Goal: Task Accomplishment & Management: Manage account settings

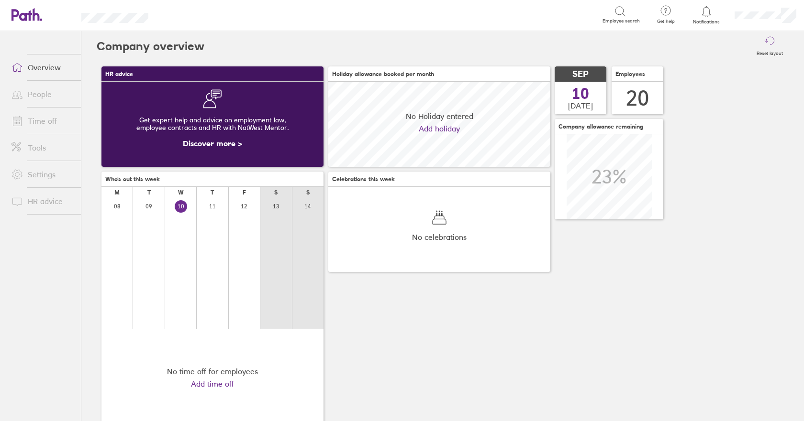
scroll to position [85, 222]
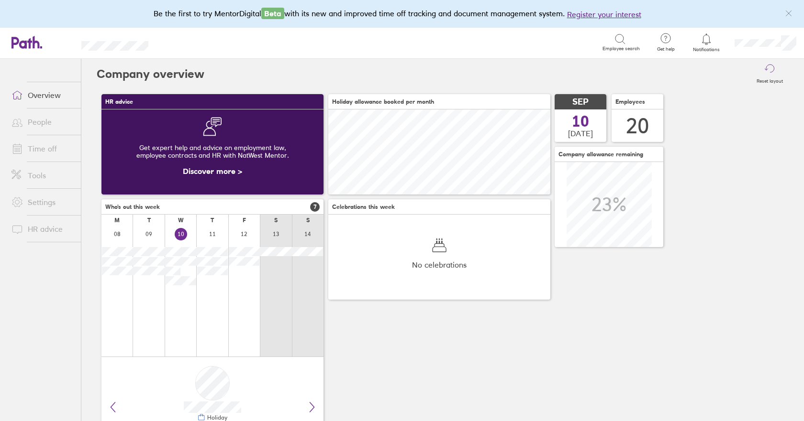
click at [35, 152] on link "Time off" at bounding box center [42, 148] width 77 height 19
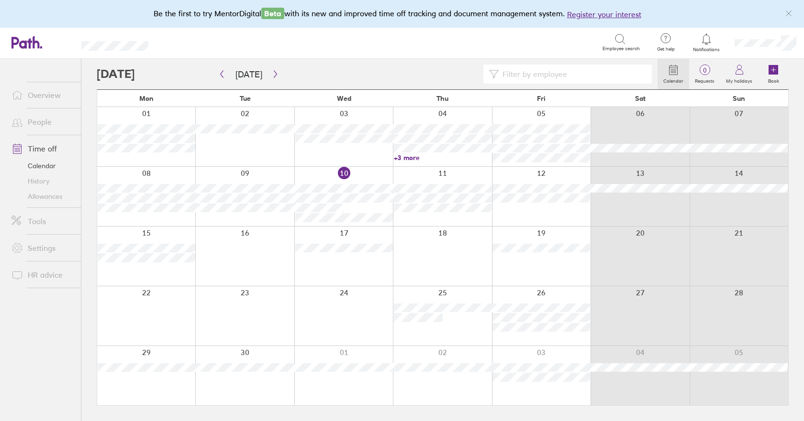
click at [365, 174] on div at bounding box center [343, 196] width 99 height 59
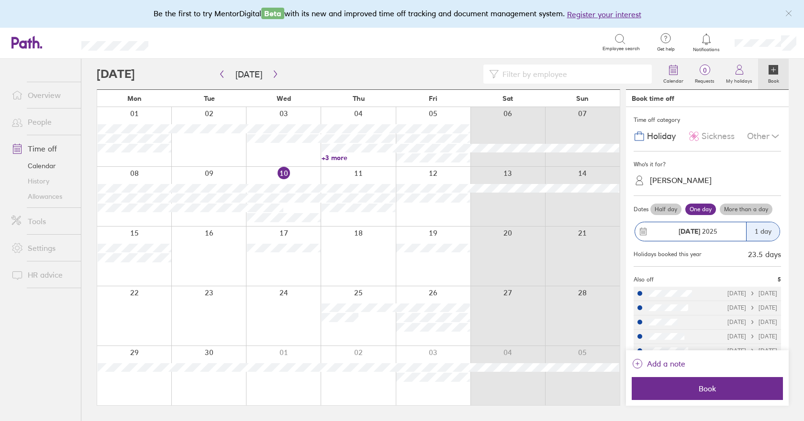
click at [666, 182] on div "[PERSON_NAME]" at bounding box center [681, 180] width 62 height 9
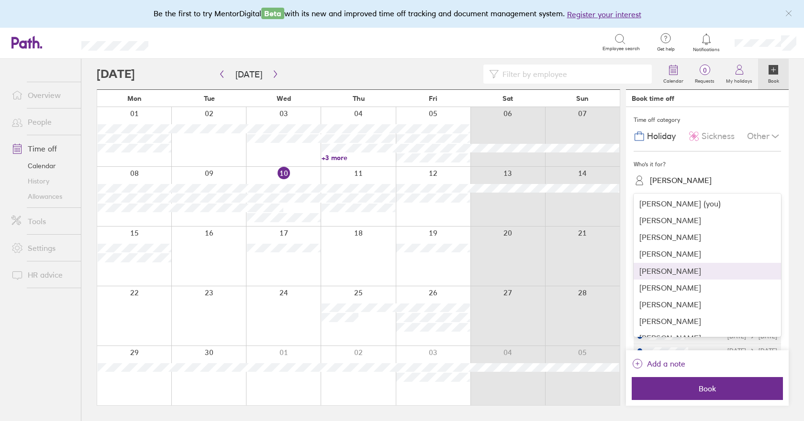
click at [660, 274] on div "[PERSON_NAME]" at bounding box center [706, 271] width 147 height 17
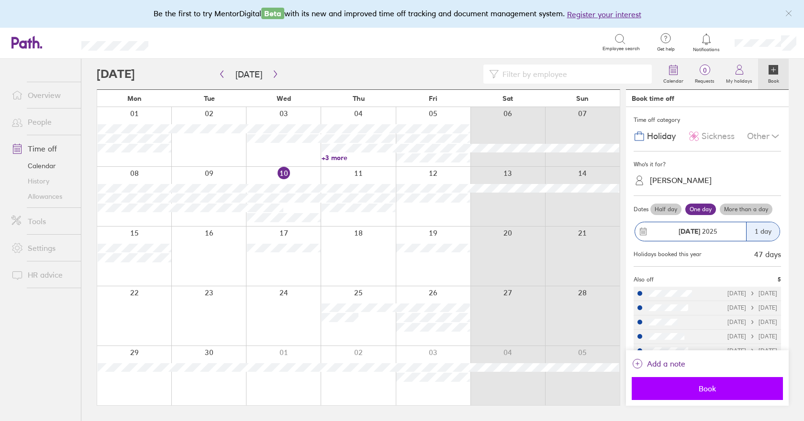
click at [708, 385] on span "Book" at bounding box center [707, 389] width 138 height 9
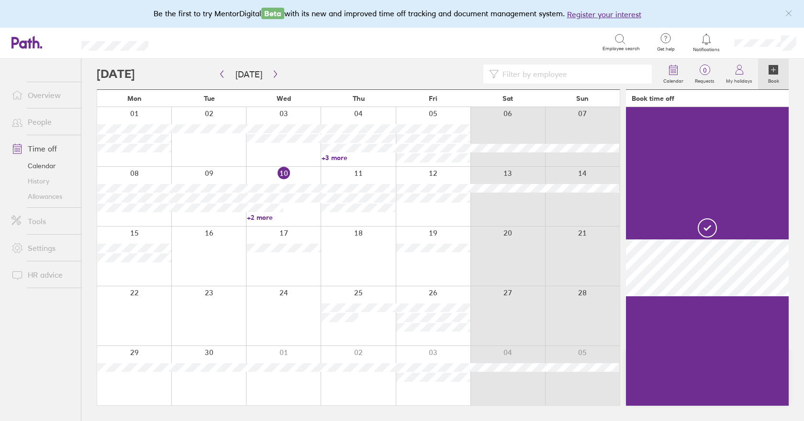
click at [45, 199] on link "Allowances" at bounding box center [42, 196] width 77 height 15
